Goal: Entertainment & Leisure: Consume media (video, audio)

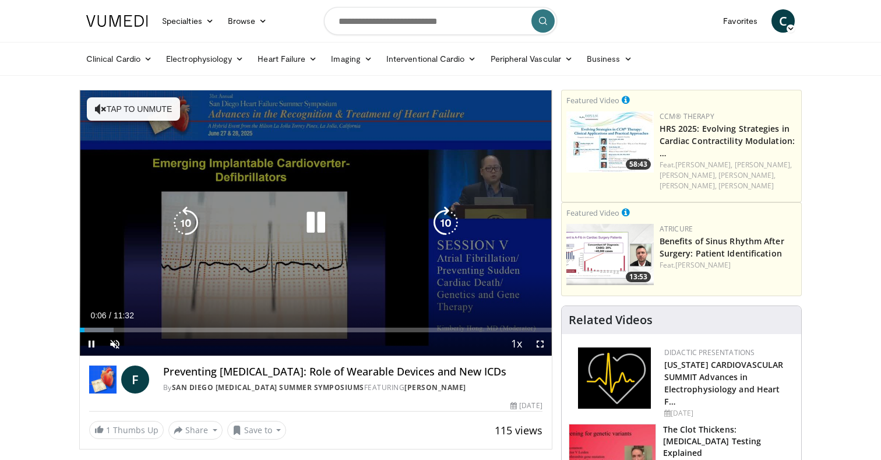
click at [412, 191] on div "10 seconds Tap to unmute" at bounding box center [316, 222] width 472 height 265
click at [114, 107] on button "Tap to unmute" at bounding box center [133, 108] width 93 height 23
